Goal: Transaction & Acquisition: Purchase product/service

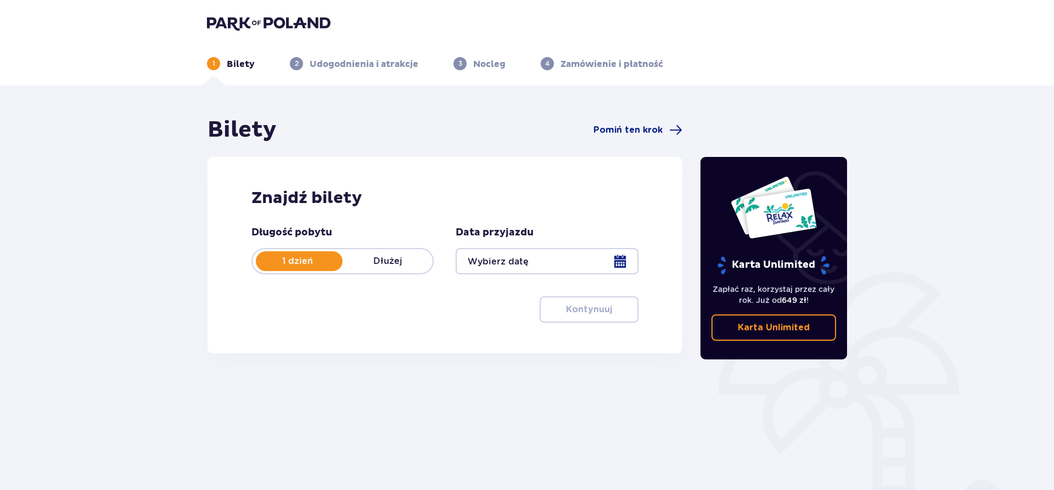
click at [384, 261] on p "Dłużej" at bounding box center [388, 261] width 90 height 12
click at [619, 257] on div at bounding box center [547, 261] width 182 height 26
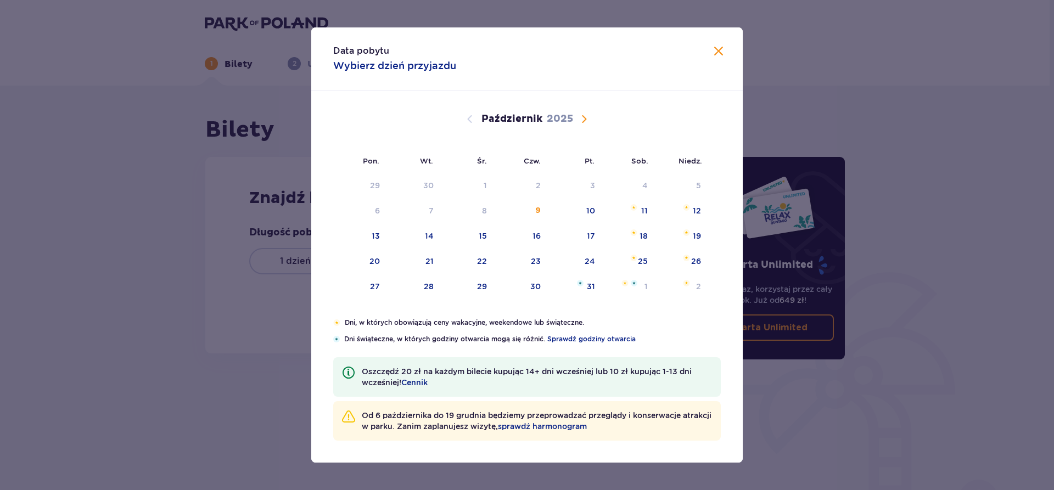
click at [587, 117] on span "Następny miesiąc" at bounding box center [584, 119] width 13 height 13
click at [584, 259] on div "21" at bounding box center [574, 262] width 53 height 24
click at [721, 53] on span "Zamknij" at bounding box center [718, 51] width 13 height 13
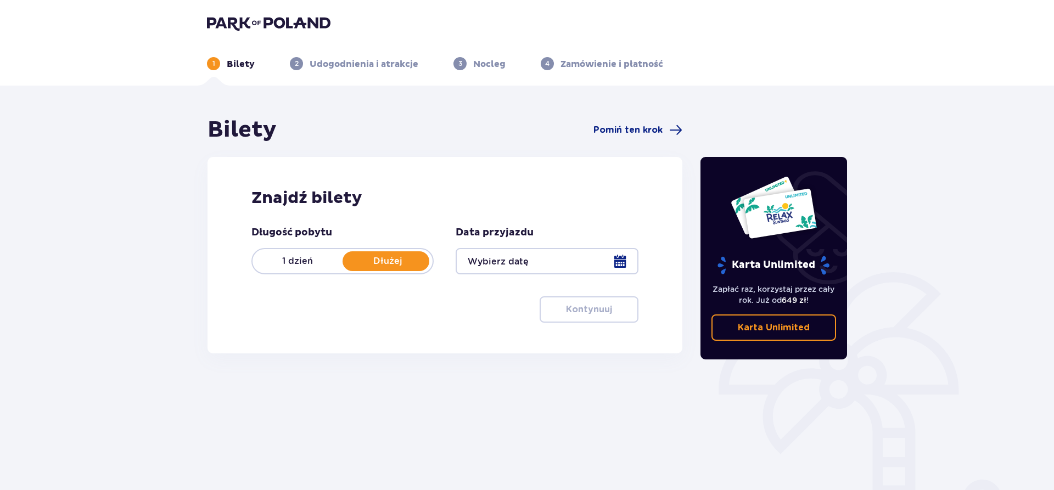
click at [618, 260] on div at bounding box center [547, 261] width 182 height 26
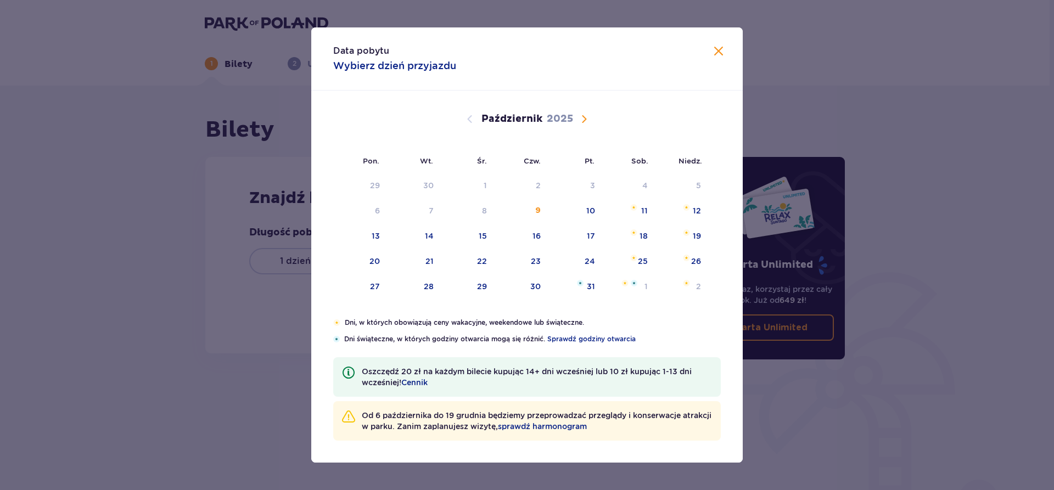
click at [580, 115] on span "Następny miesiąc" at bounding box center [584, 119] width 13 height 13
click at [585, 118] on span "Następny miesiąc" at bounding box center [584, 119] width 13 height 13
click at [468, 118] on span "Poprzedni miesiąc" at bounding box center [469, 119] width 13 height 13
drag, startPoint x: 586, startPoint y: 265, endPoint x: 587, endPoint y: 255, distance: 10.0
click at [620, 260] on tr "17 18 19 20 21 22 23" at bounding box center [521, 262] width 376 height 24
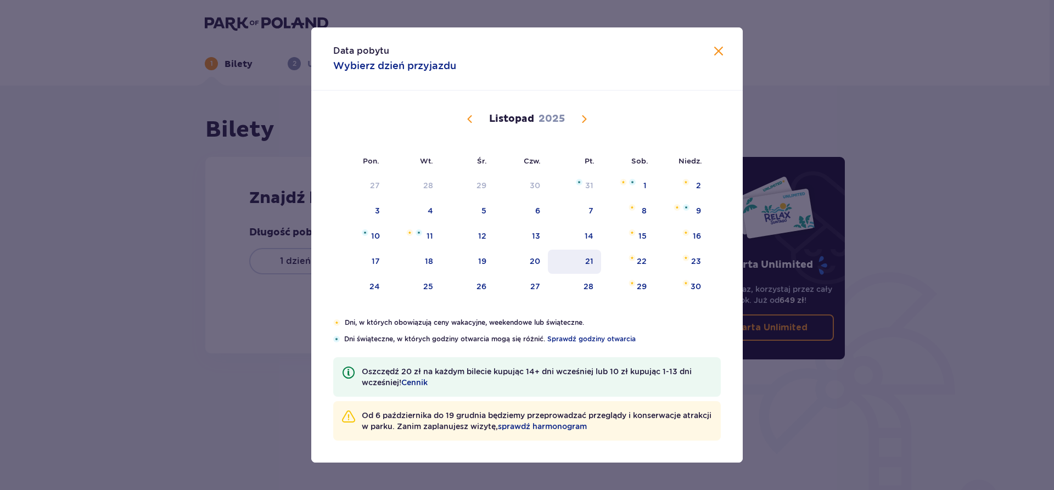
click at [590, 258] on div "21" at bounding box center [589, 261] width 8 height 11
click at [634, 259] on img at bounding box center [632, 258] width 7 height 7
type input "[DATE] - [DATE]"
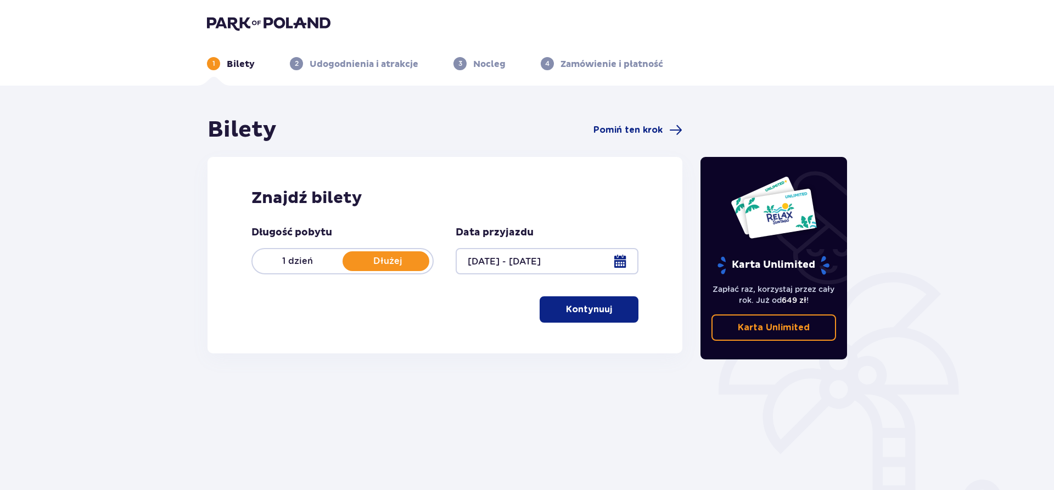
click at [606, 311] on button "Kontynuuj" at bounding box center [589, 309] width 99 height 26
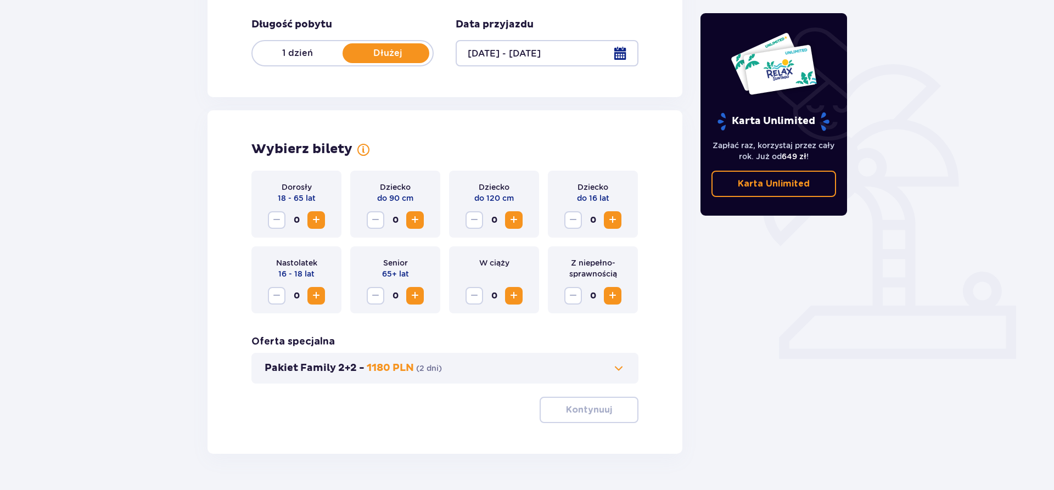
scroll to position [238, 0]
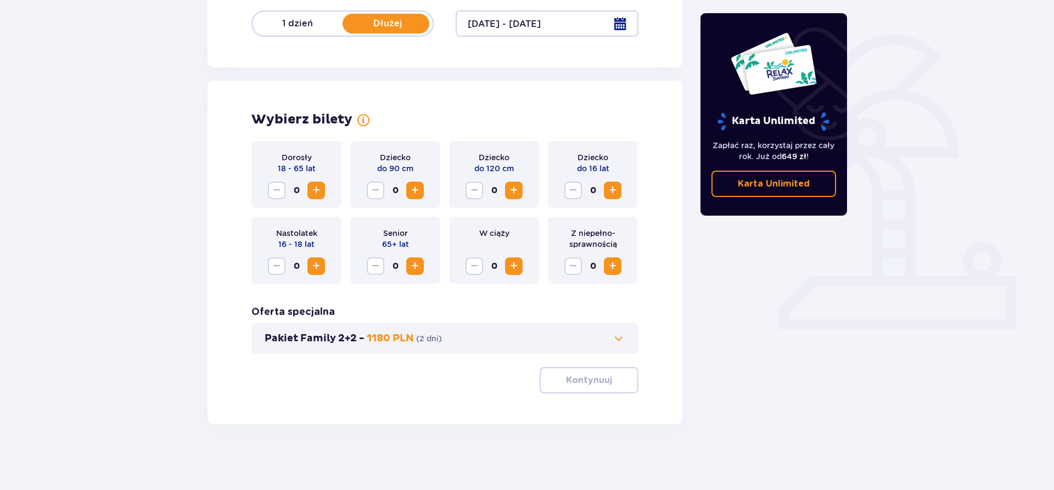
click at [315, 189] on span "Zwiększ" at bounding box center [316, 190] width 13 height 13
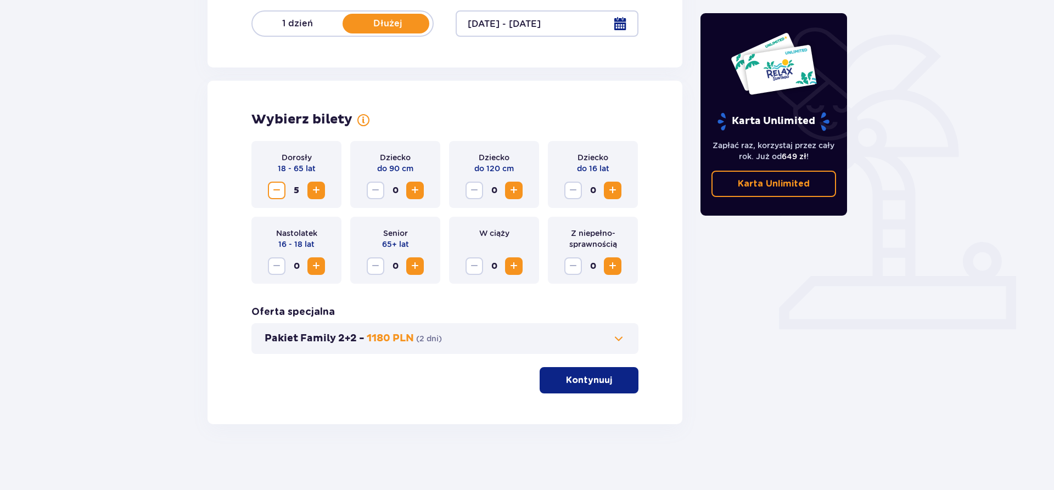
click at [315, 189] on span "Zwiększ" at bounding box center [316, 190] width 13 height 13
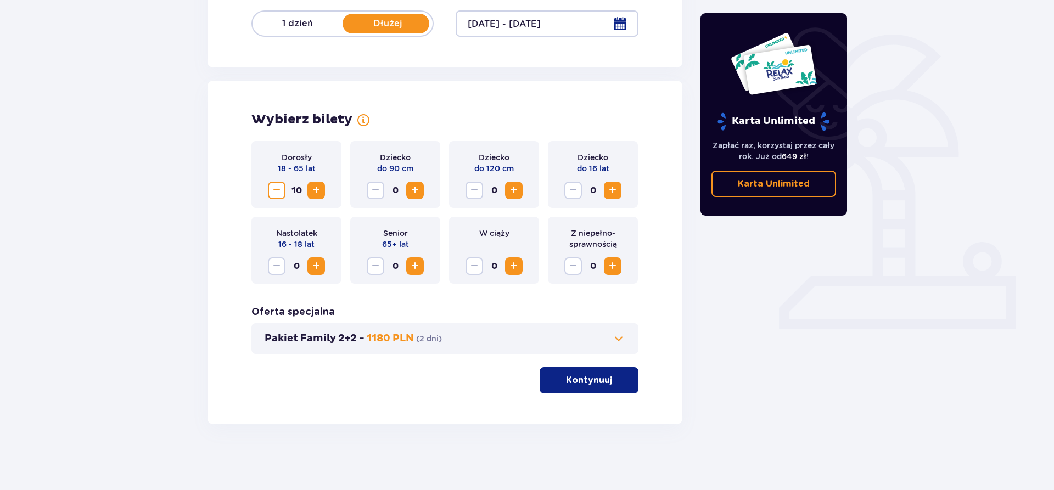
click at [315, 189] on span "Zwiększ" at bounding box center [316, 190] width 13 height 13
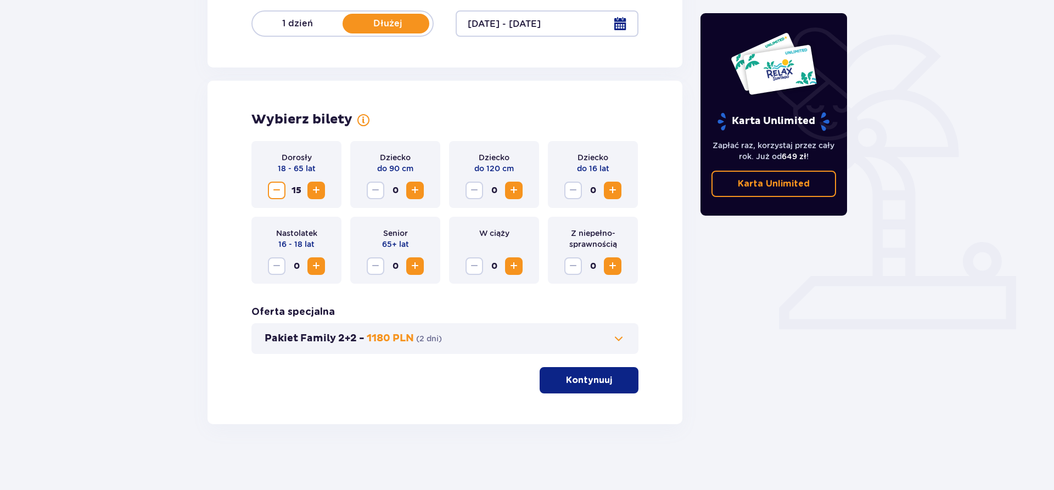
click at [315, 189] on span "Zwiększ" at bounding box center [316, 190] width 13 height 13
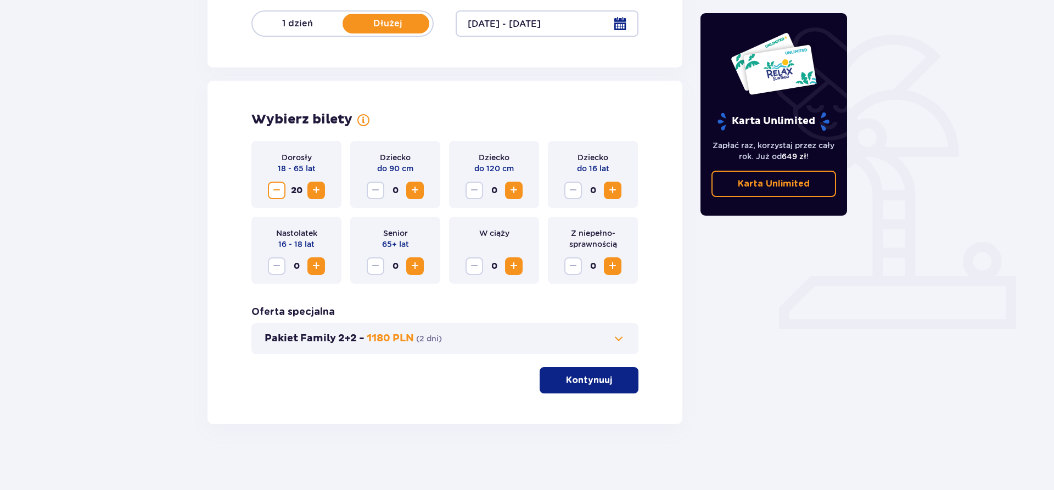
click at [315, 189] on span "Zwiększ" at bounding box center [316, 190] width 13 height 13
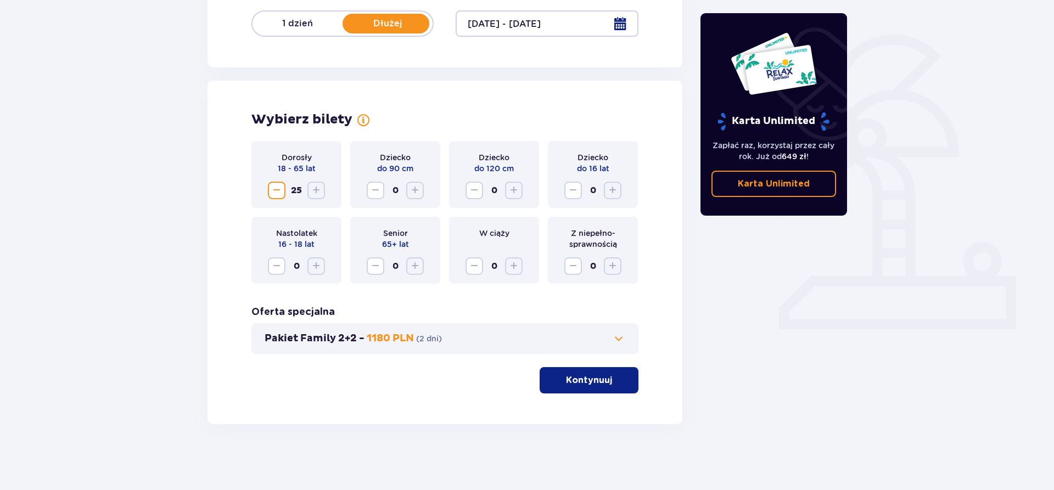
click at [581, 377] on p "Kontynuuj" at bounding box center [589, 380] width 46 height 12
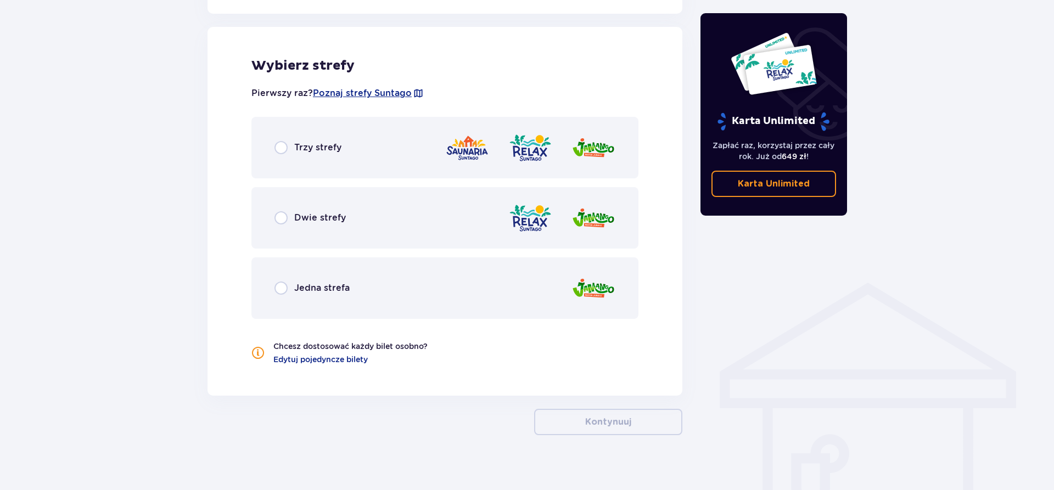
scroll to position [609, 0]
click at [279, 147] on input "radio" at bounding box center [281, 147] width 13 height 13
radio input "true"
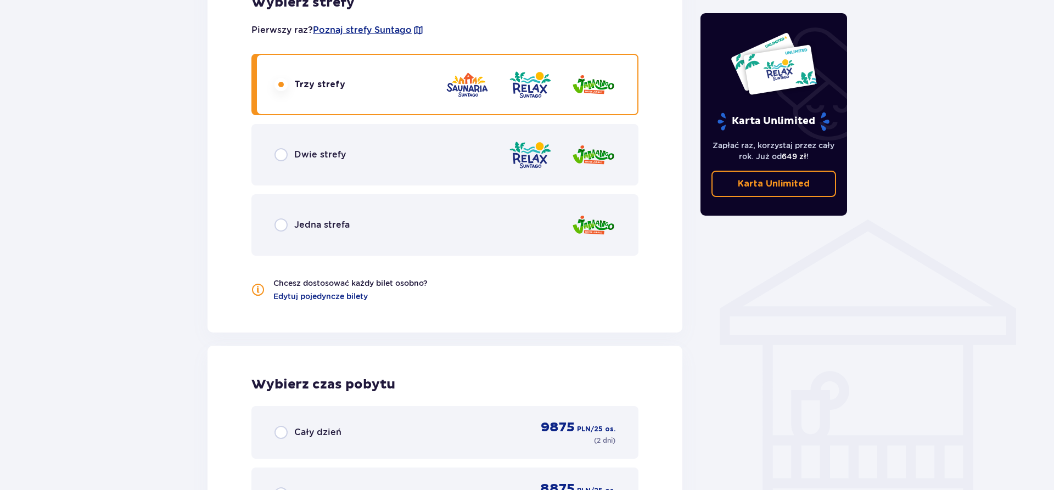
scroll to position [1008, 0]
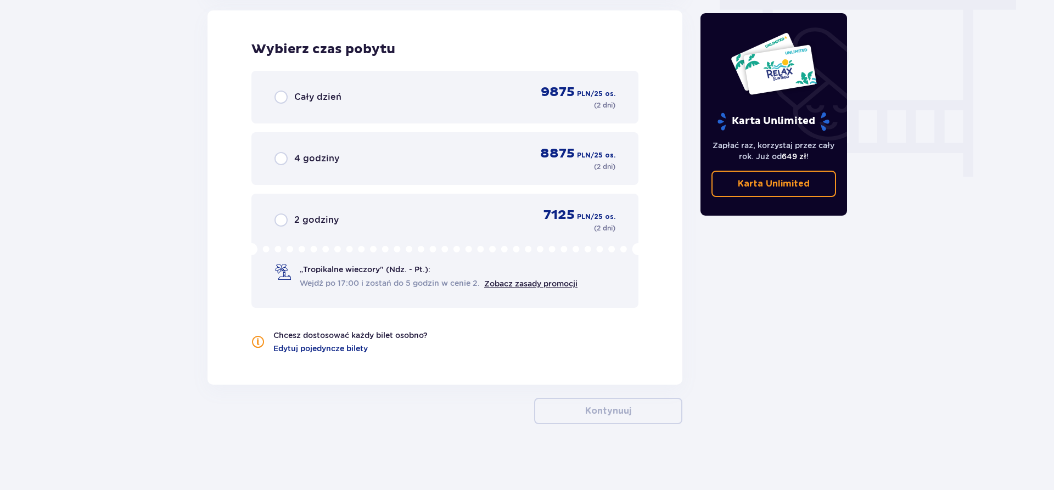
click at [281, 101] on input "radio" at bounding box center [281, 97] width 13 height 13
radio input "true"
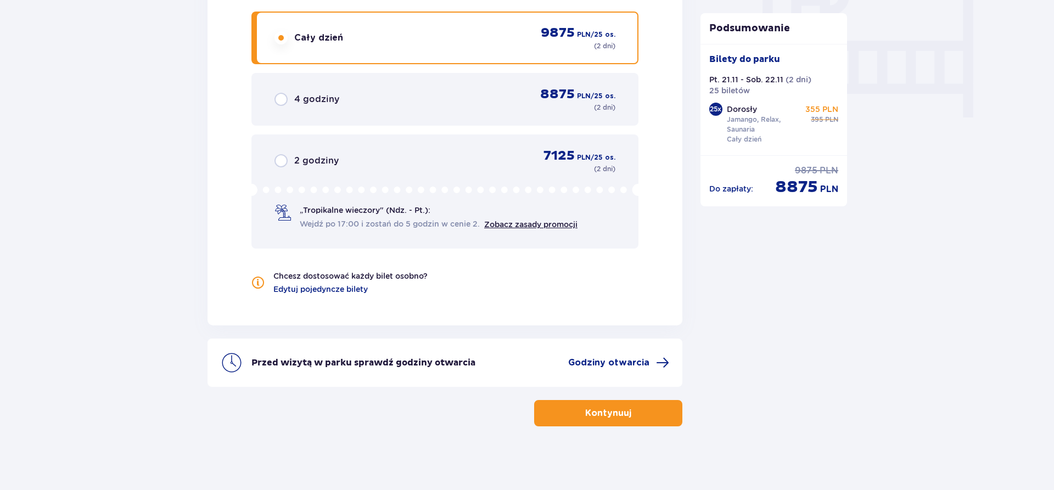
scroll to position [1069, 0]
